Goal: Check status: Check status

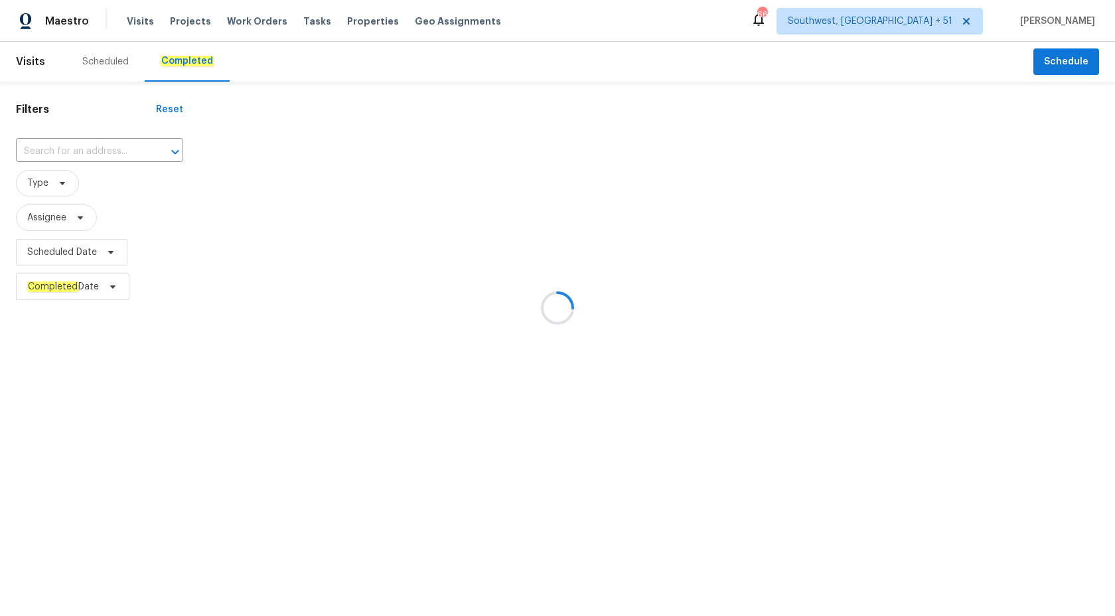
click at [70, 150] on div at bounding box center [557, 308] width 1115 height 616
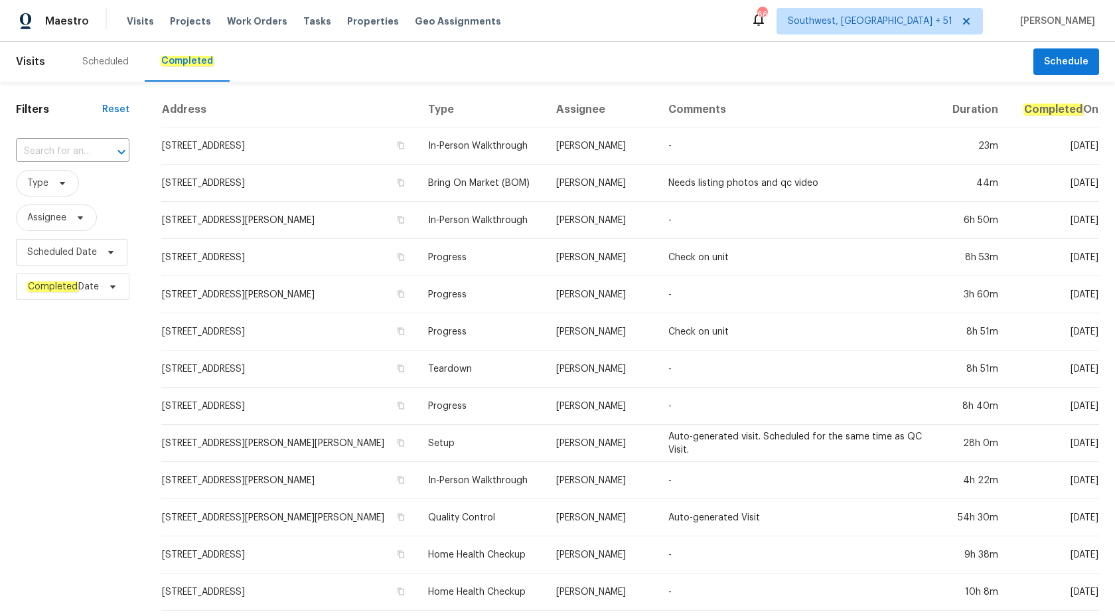
click at [70, 150] on input "text" at bounding box center [54, 151] width 76 height 21
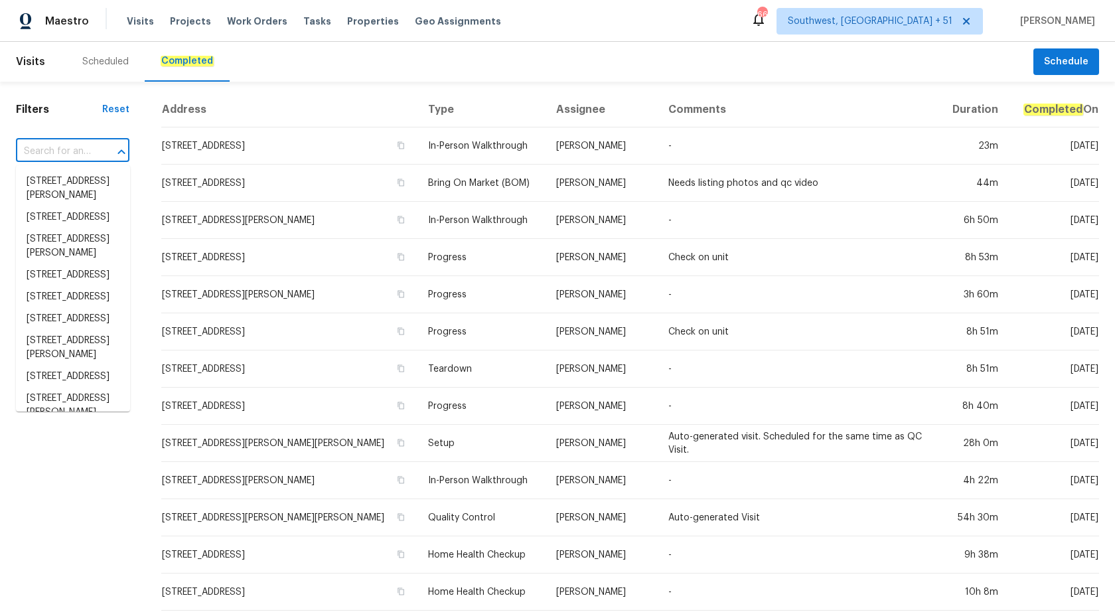
paste input "[STREET_ADDRESS]"
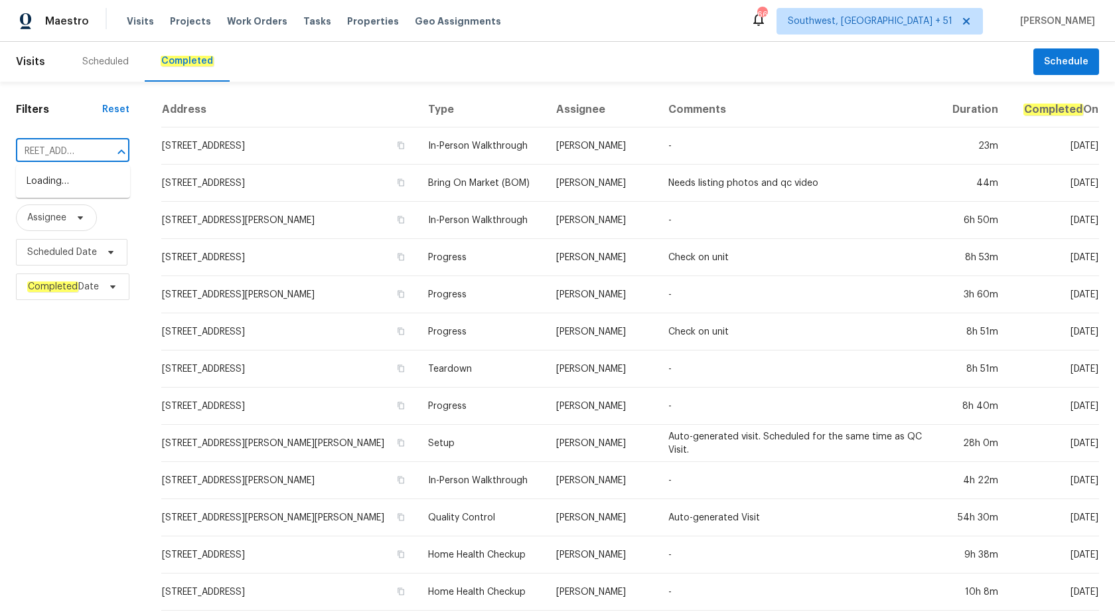
scroll to position [0, 13]
type input "[STREET_ADDRESS]"
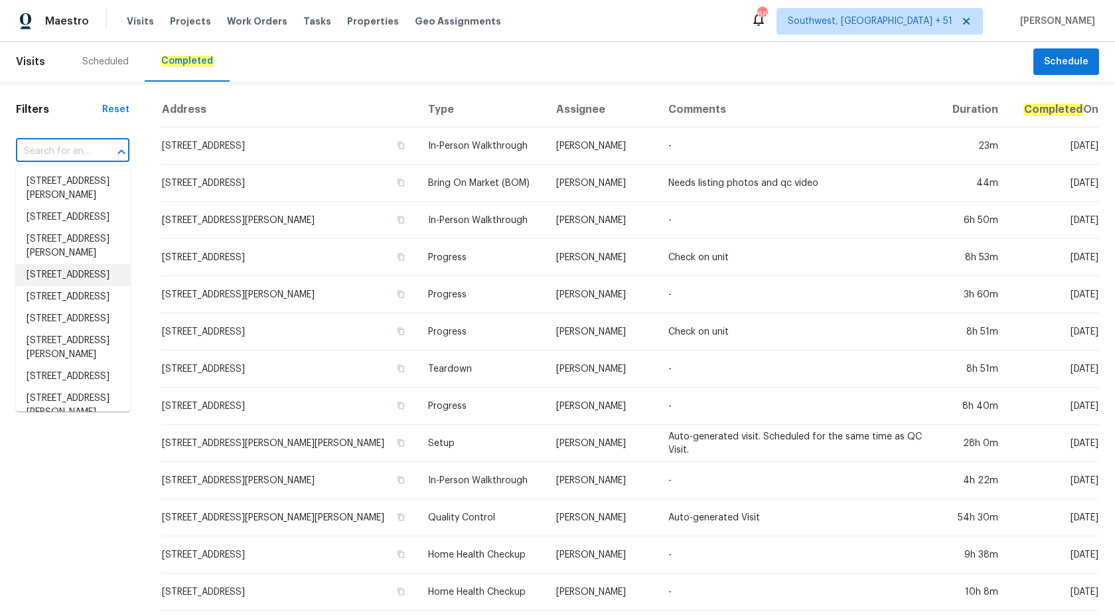
scroll to position [0, 0]
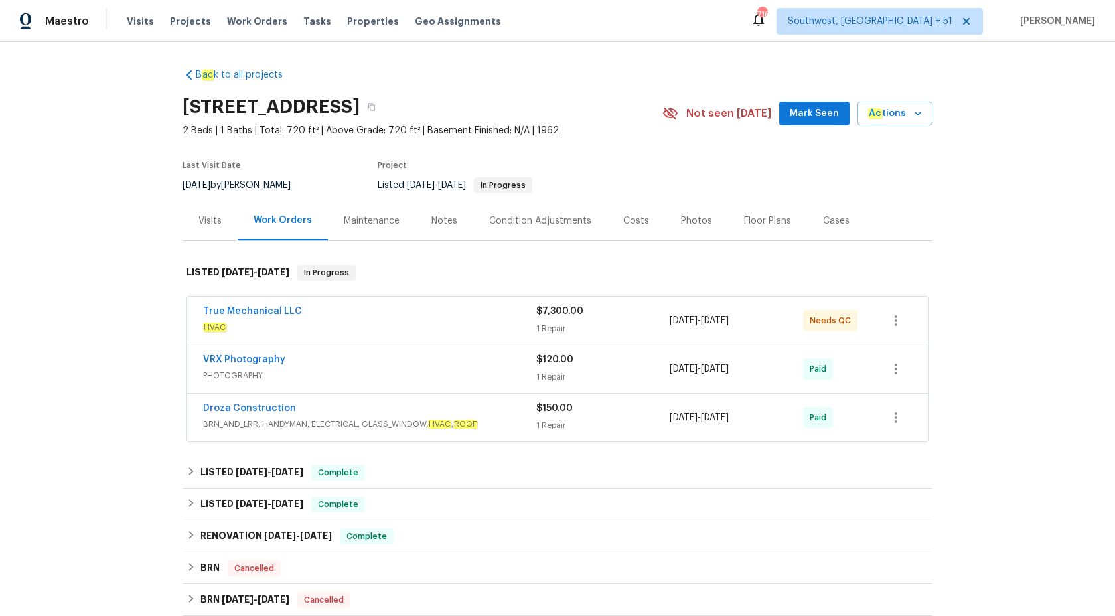
scroll to position [55, 0]
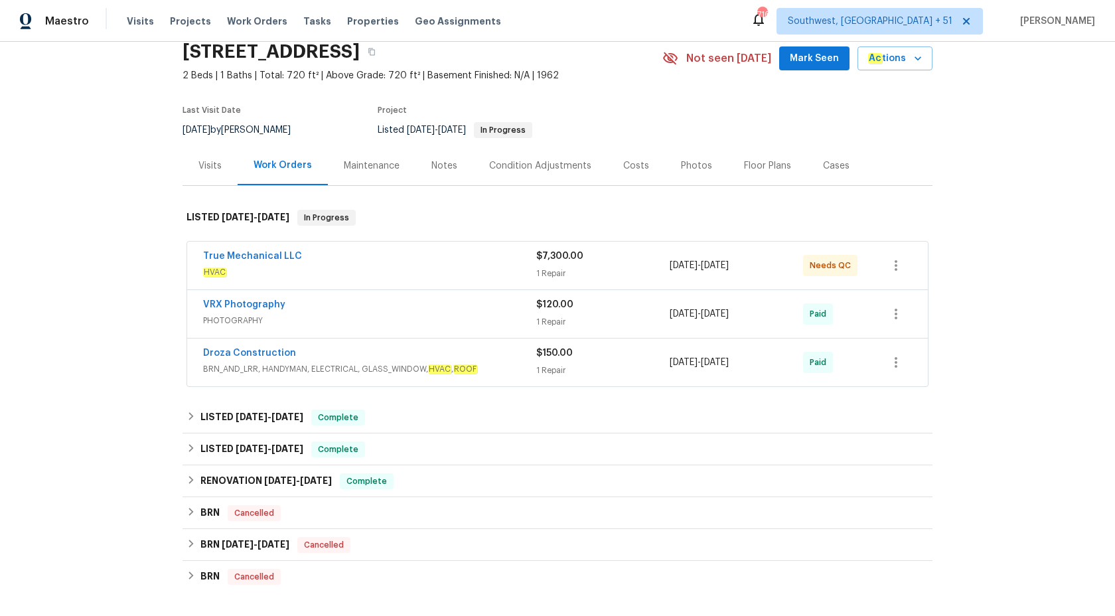
click at [416, 275] on span "HVAC" at bounding box center [369, 271] width 333 height 13
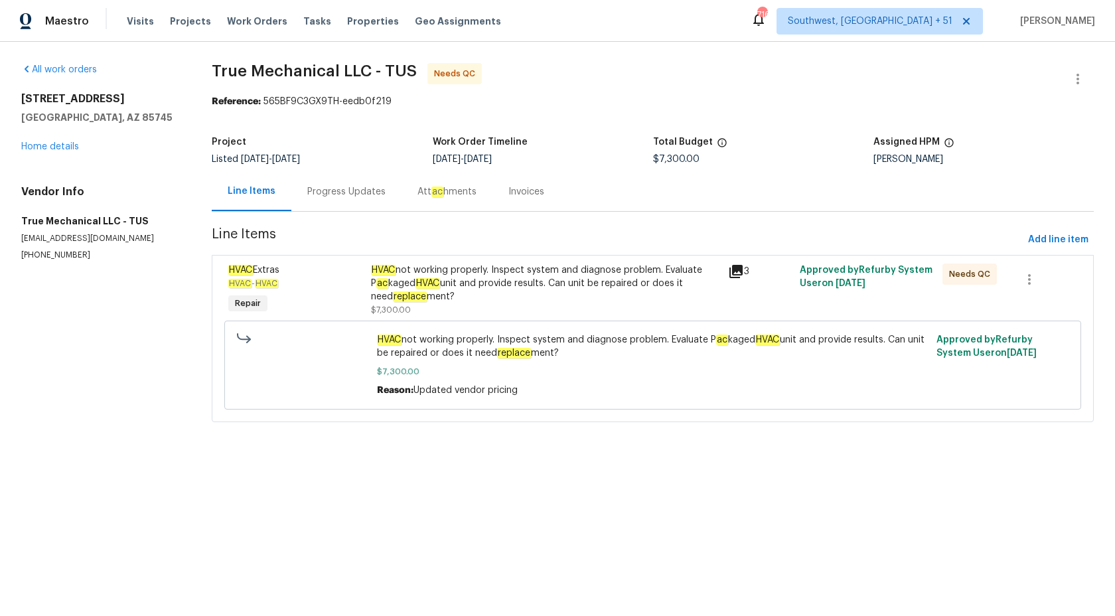
click at [326, 192] on div "Progress Updates" at bounding box center [346, 191] width 78 height 13
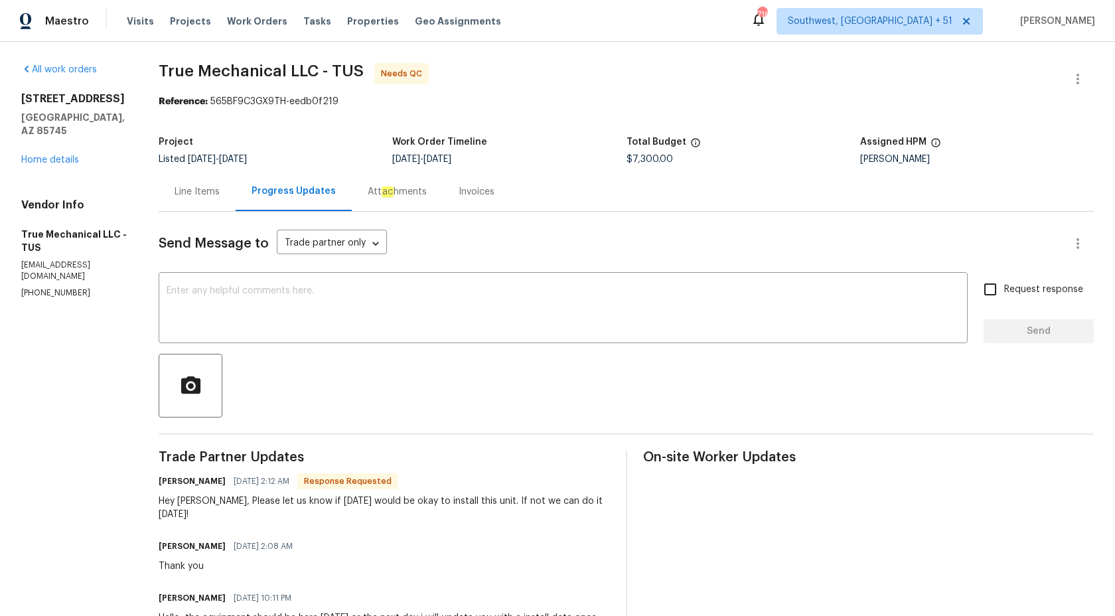
click at [467, 190] on div "Invoices" at bounding box center [476, 191] width 36 height 13
